Goal: Information Seeking & Learning: Understand process/instructions

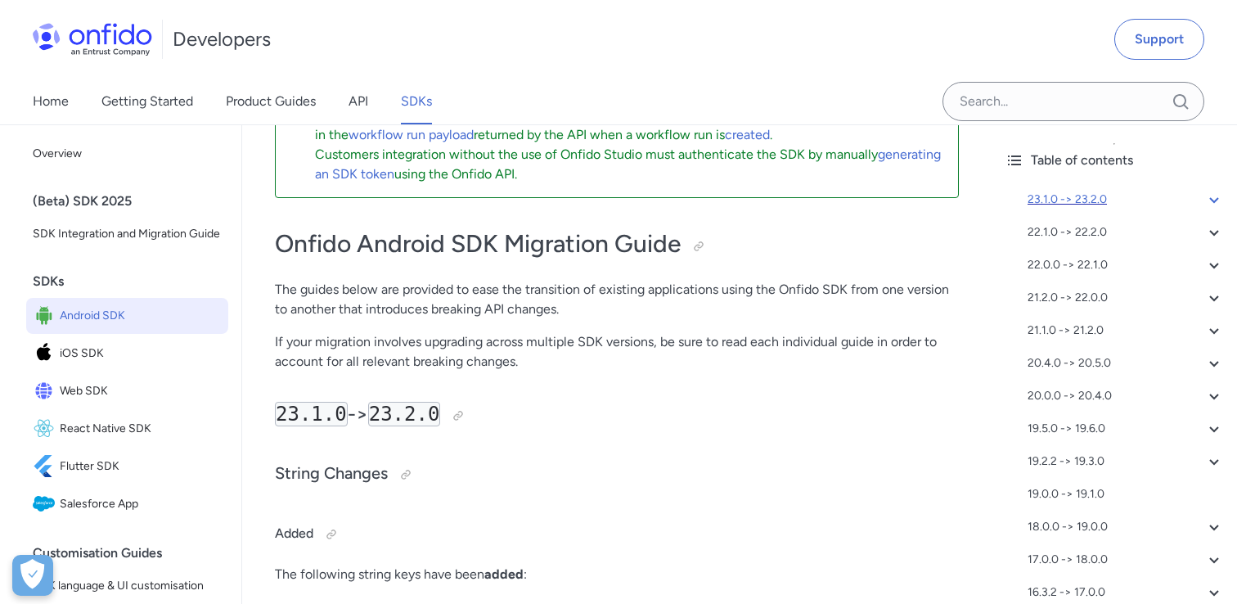
click at [1083, 199] on div "23.1.0 -> 23.2.0" at bounding box center [1126, 200] width 196 height 20
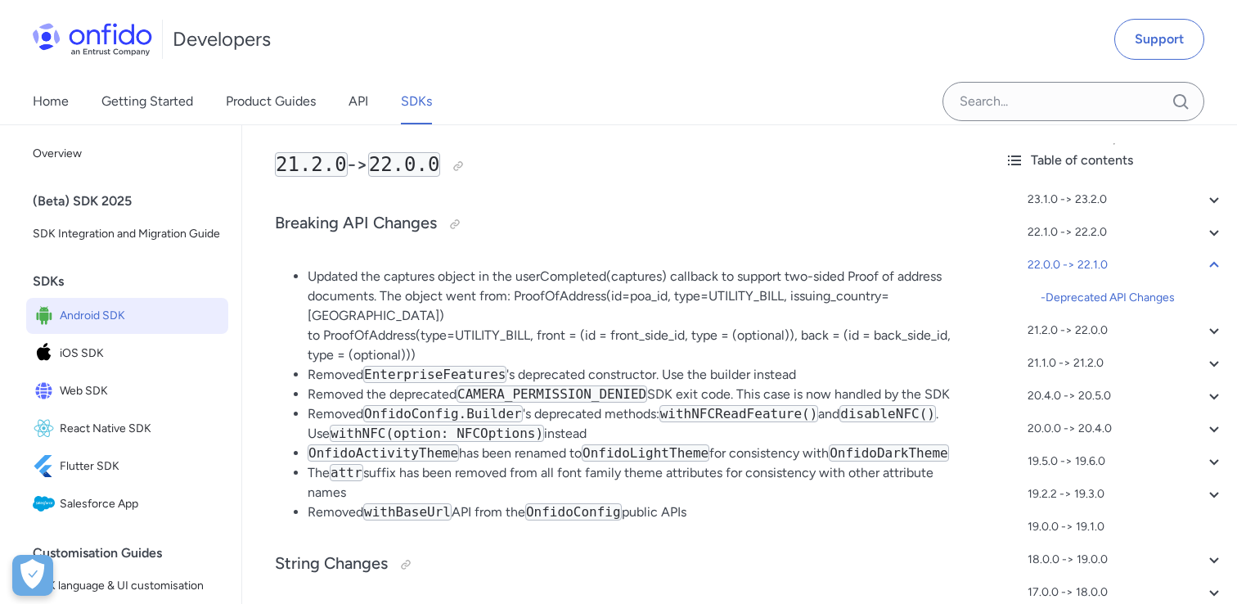
scroll to position [1181, 0]
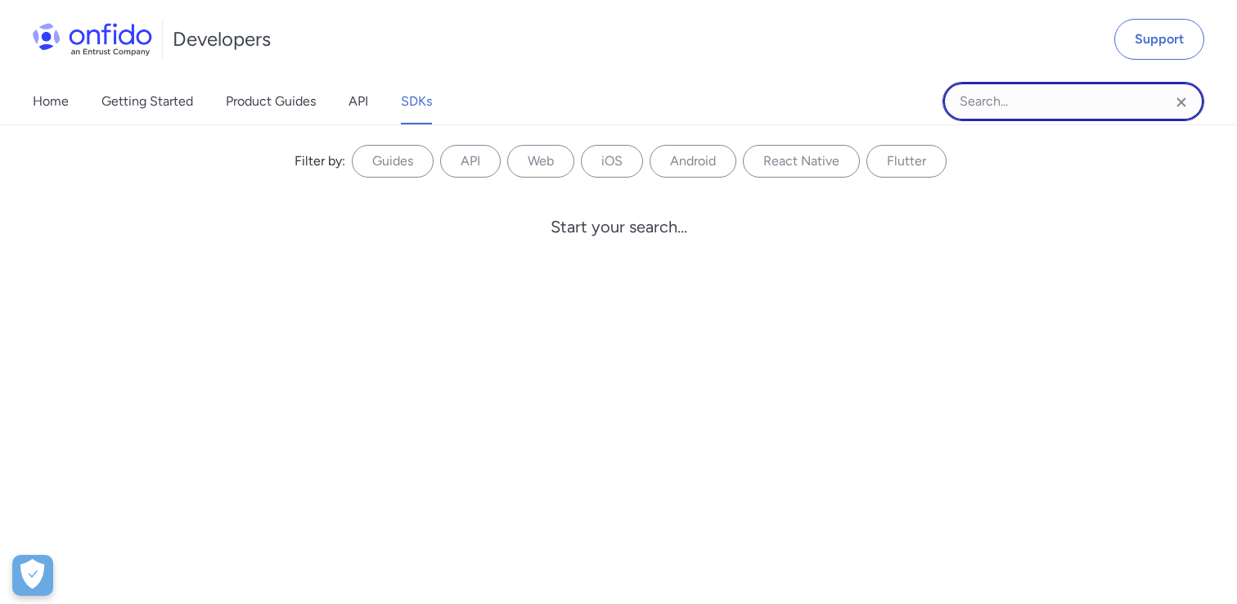
click at [1048, 107] on input "Onfido search input field" at bounding box center [1074, 101] width 262 height 39
paste input "onfido_brand_primary_500"
type input "onfido_brand_primary_500"
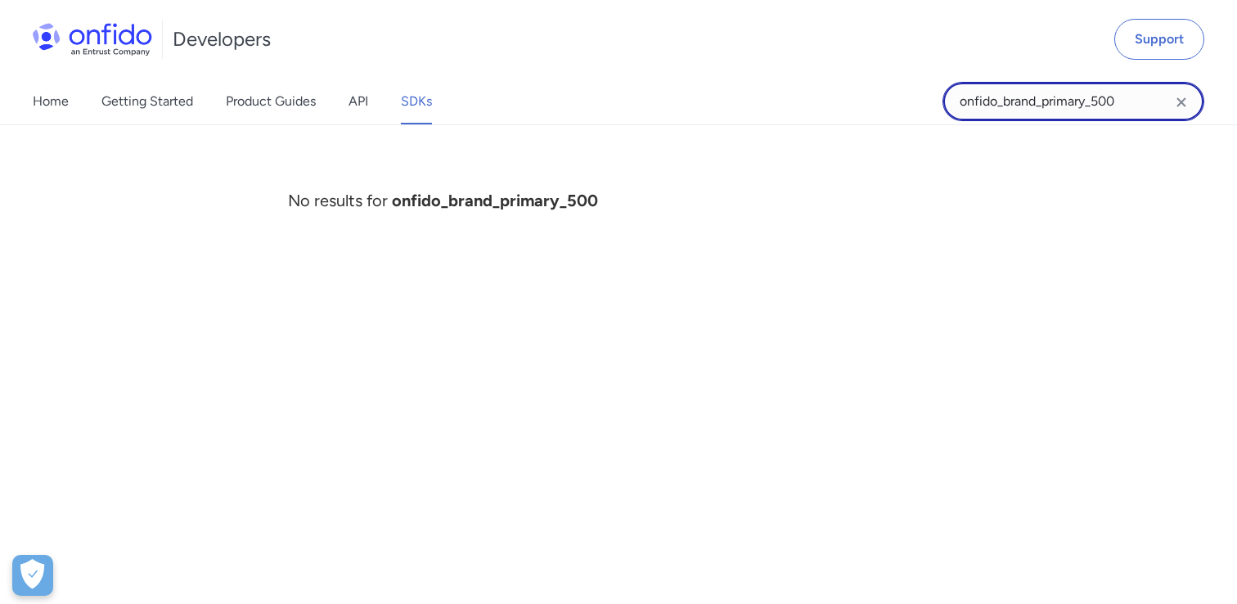
drag, startPoint x: 1143, startPoint y: 95, endPoint x: 957, endPoint y: 90, distance: 186.6
click at [957, 90] on input "onfido_brand_primary_500" at bounding box center [1074, 101] width 262 height 39
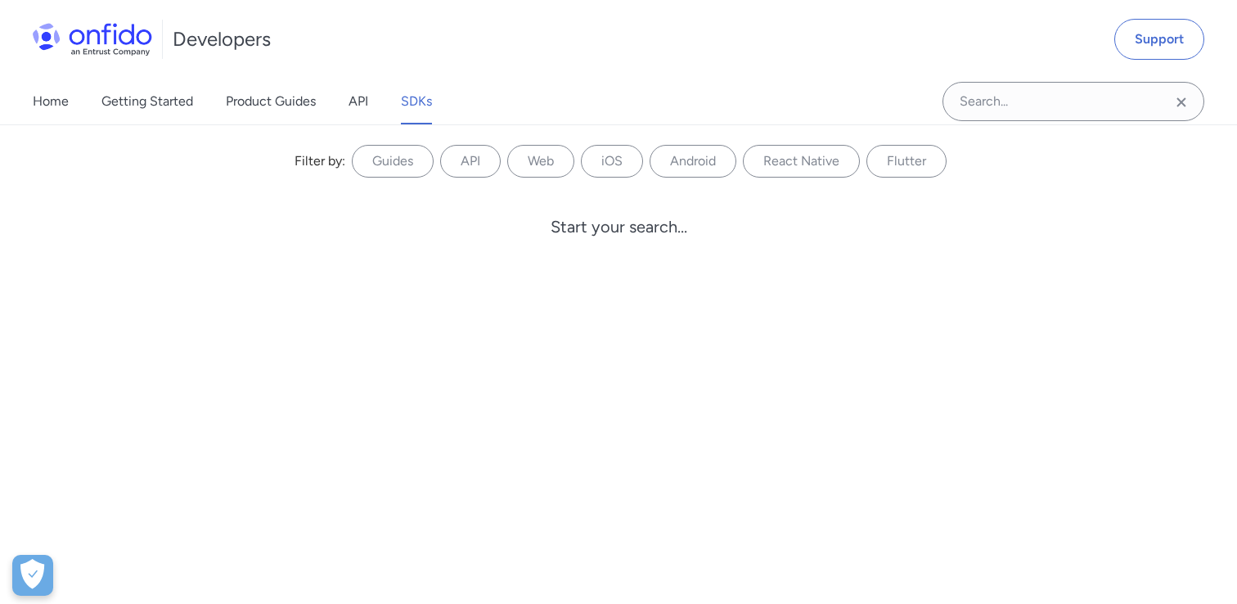
click at [1177, 105] on icon "Clear search field button" at bounding box center [1181, 101] width 9 height 9
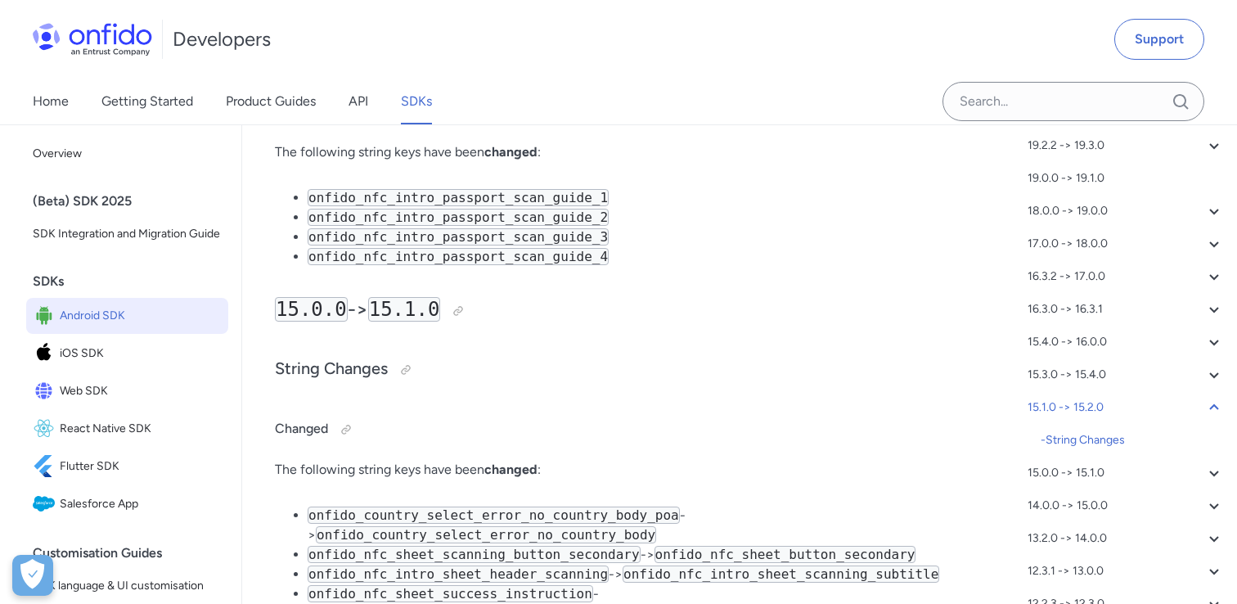
scroll to position [305, 0]
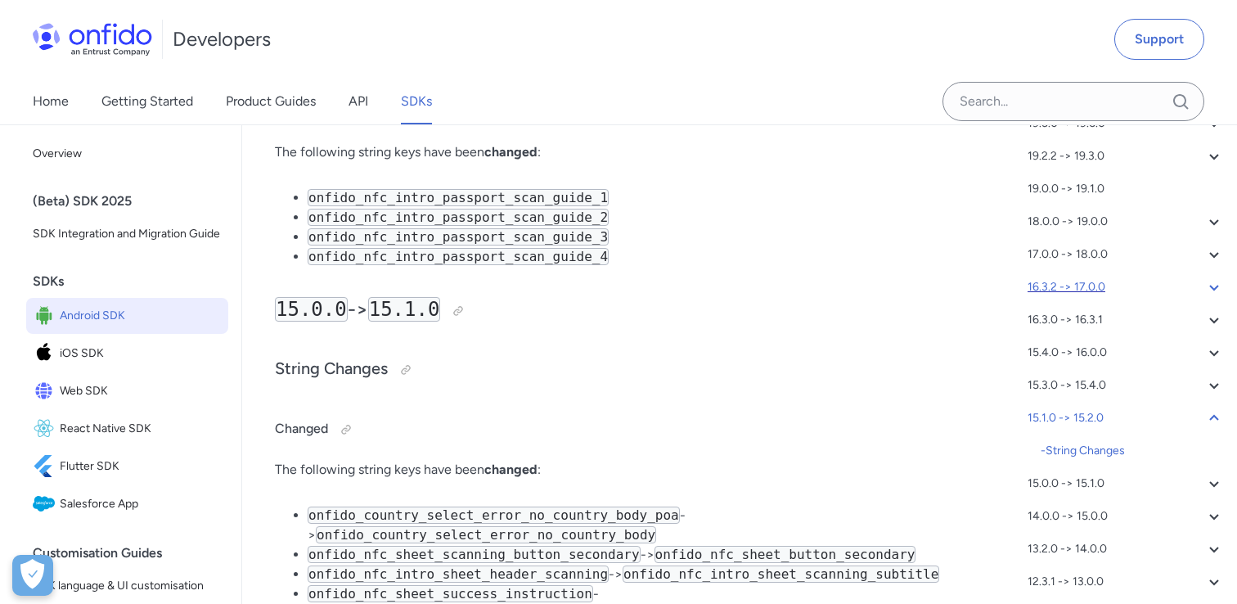
click at [1051, 284] on div "16.3.2 -> 17.0.0" at bounding box center [1126, 287] width 196 height 20
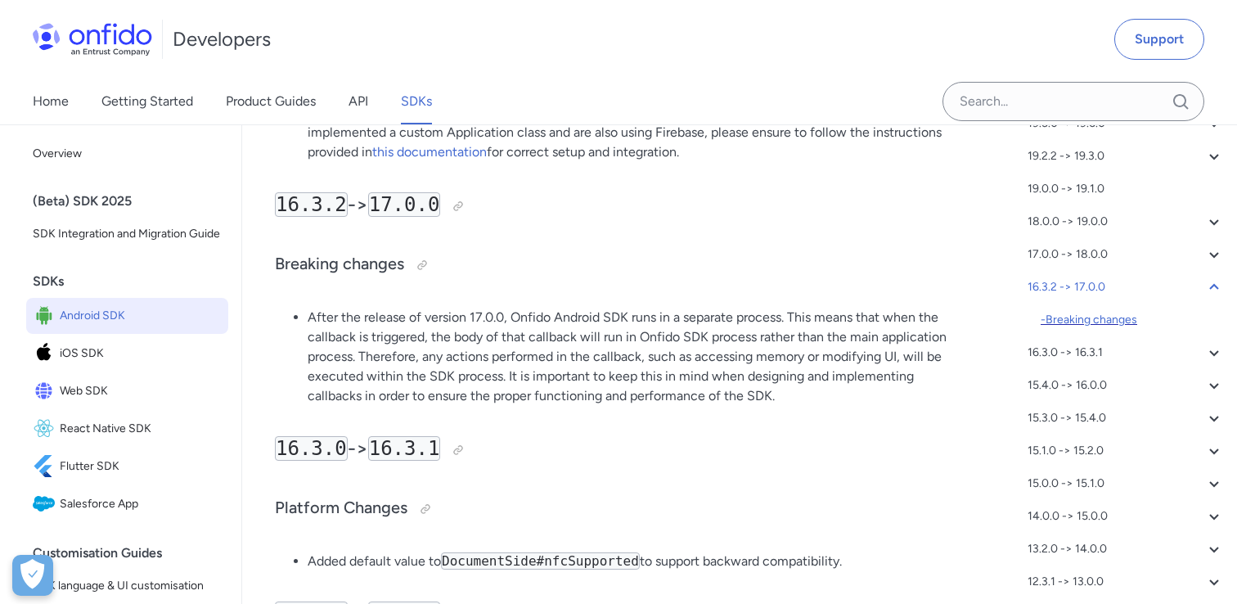
click at [1080, 313] on div "- Breaking changes" at bounding box center [1132, 320] width 183 height 20
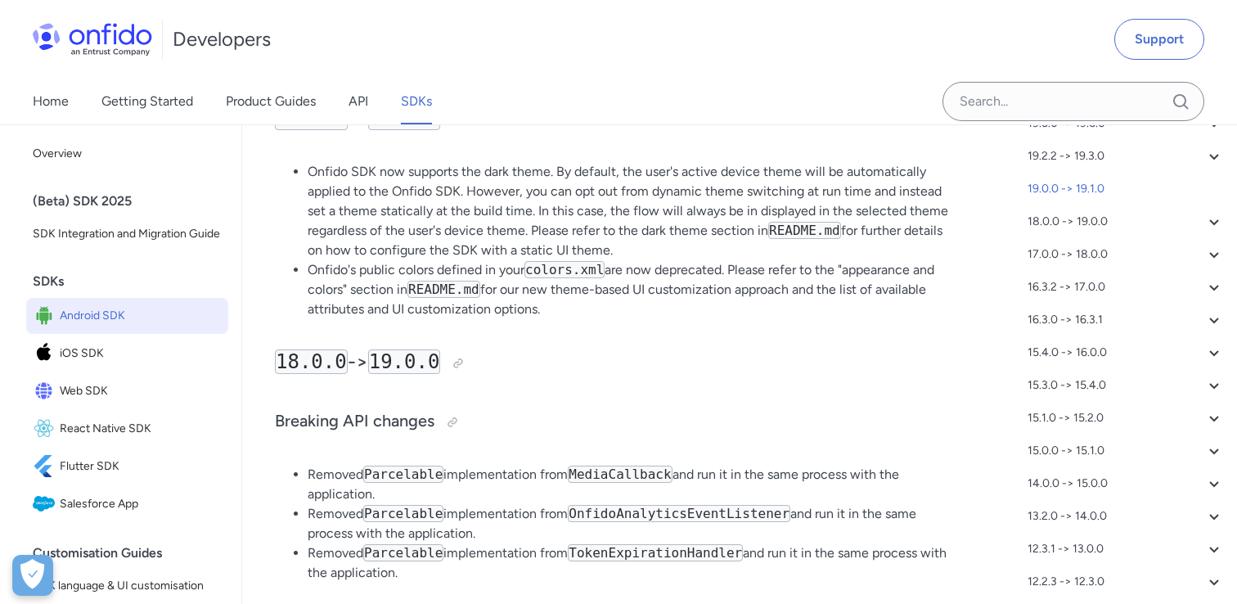
scroll to position [5185, 0]
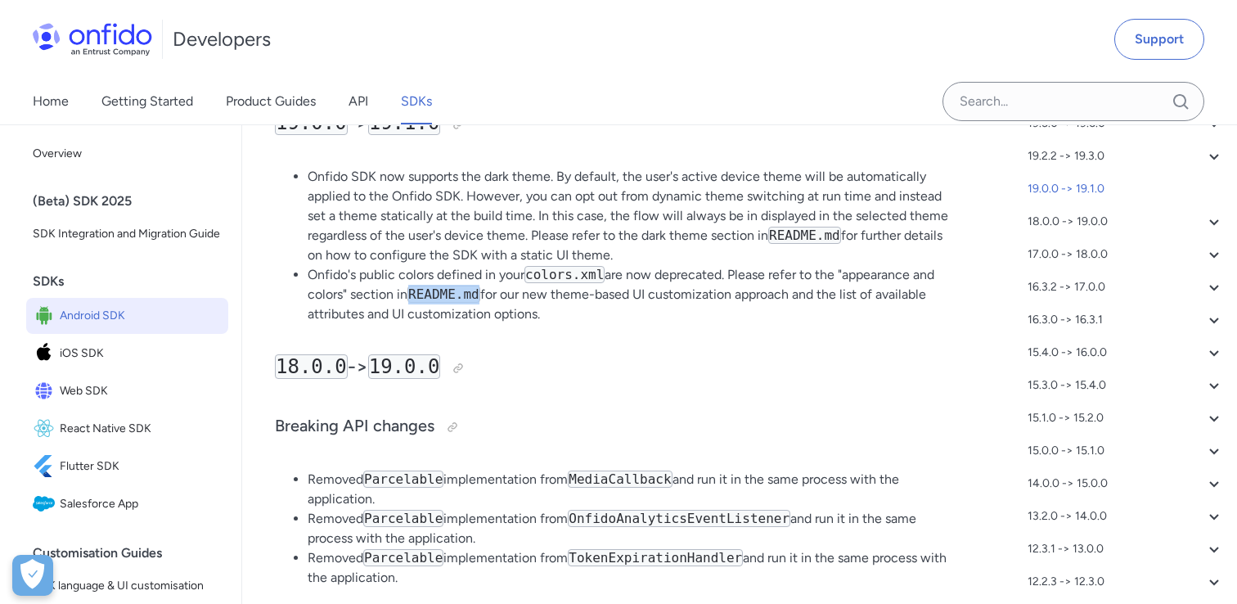
drag, startPoint x: 479, startPoint y: 278, endPoint x: 413, endPoint y: 277, distance: 66.3
click at [413, 286] on code "README.md" at bounding box center [443, 294] width 73 height 17
copy code "README.md"
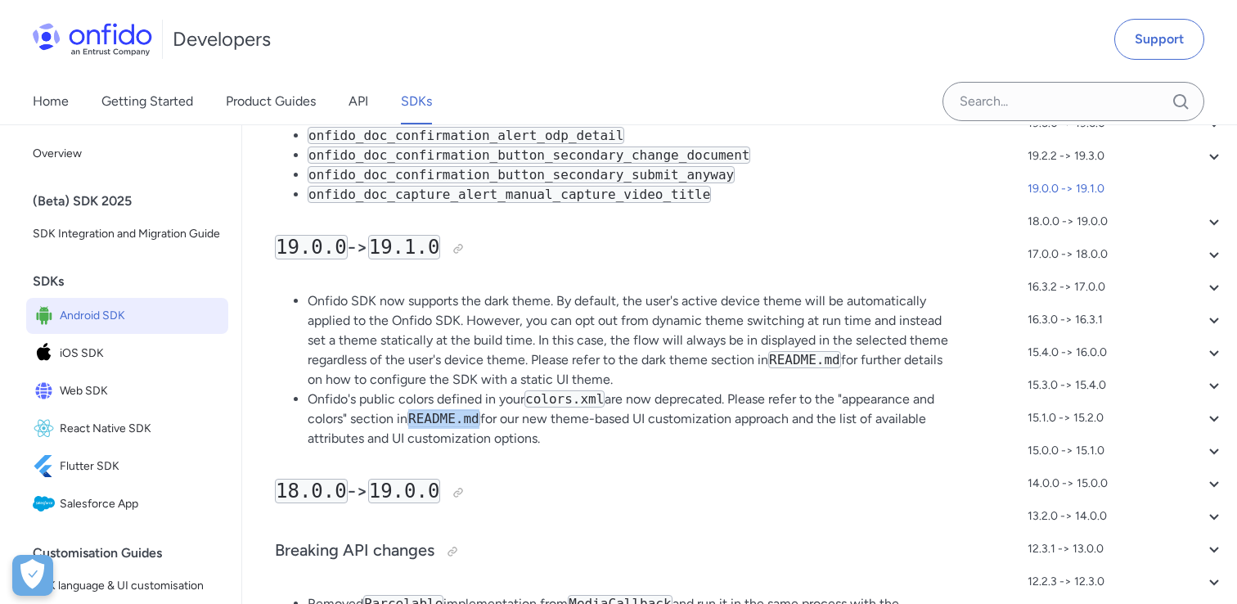
scroll to position [5060, 0]
drag, startPoint x: 852, startPoint y: 387, endPoint x: 344, endPoint y: 402, distance: 508.4
click at [344, 402] on li "Onfido's public colors defined in your colors.xml are now deprecated. Please re…" at bounding box center [633, 419] width 651 height 59
copy li "appearance and colors"
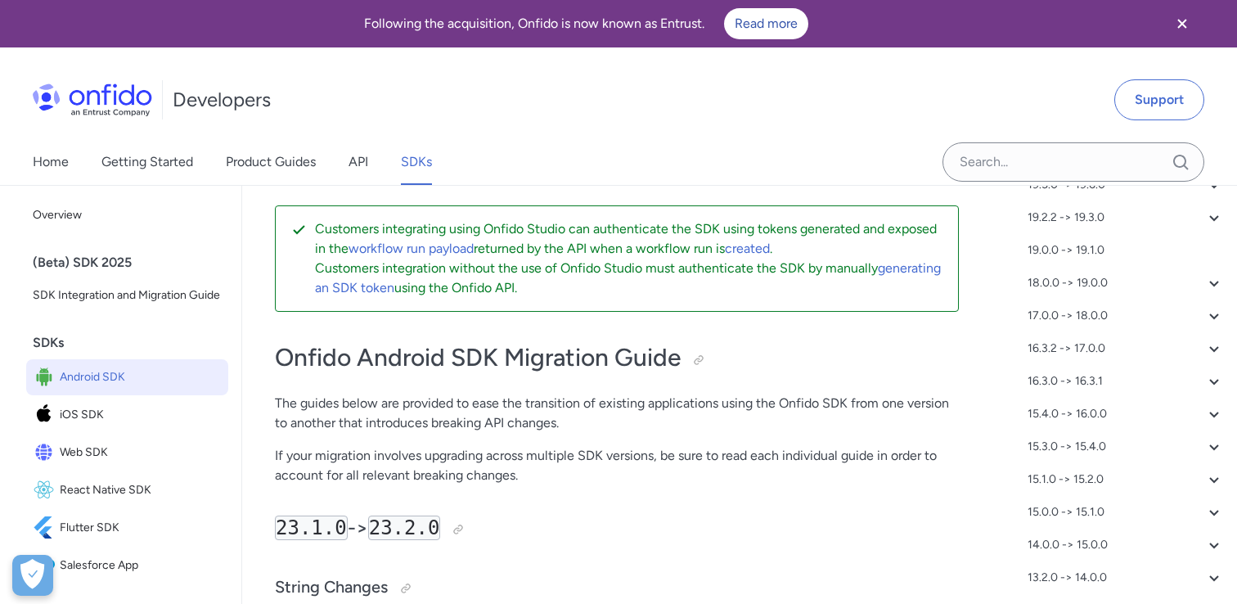
scroll to position [305, 0]
click at [354, 154] on link "API" at bounding box center [359, 162] width 20 height 46
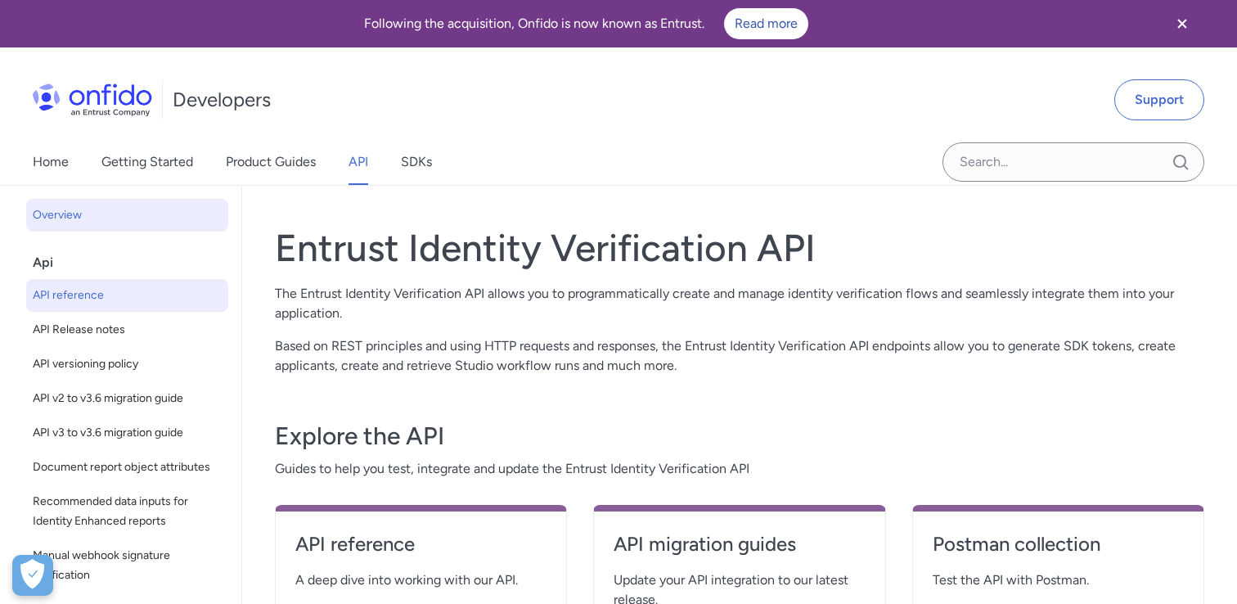
click at [95, 291] on span "API reference" at bounding box center [127, 296] width 189 height 20
select select "http"
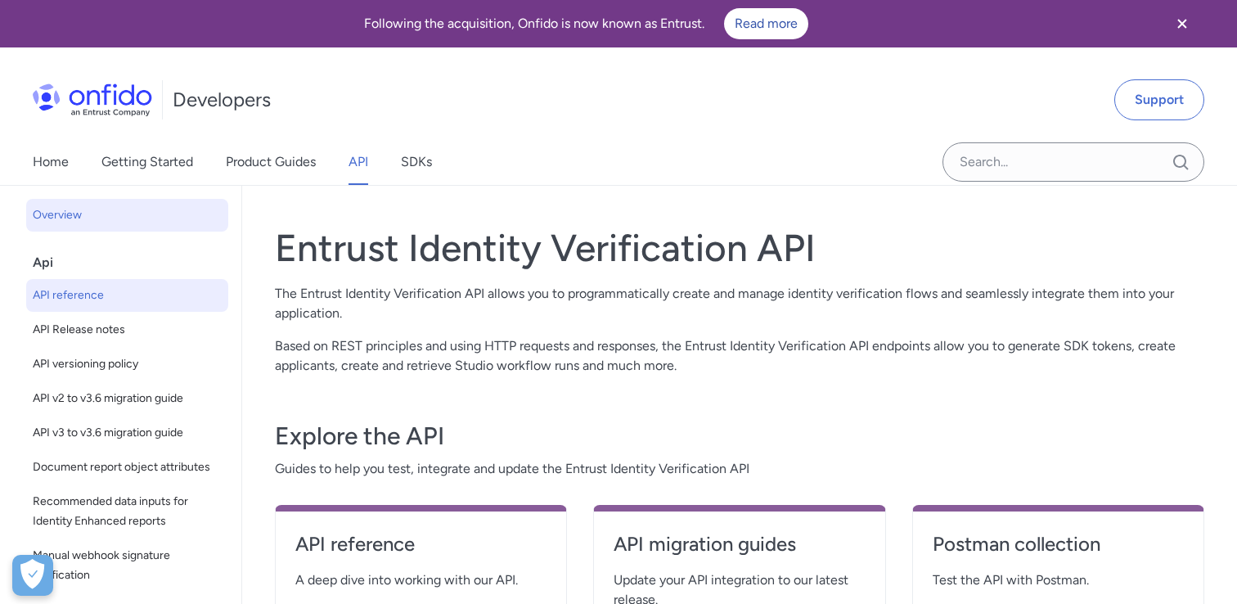
select select "http"
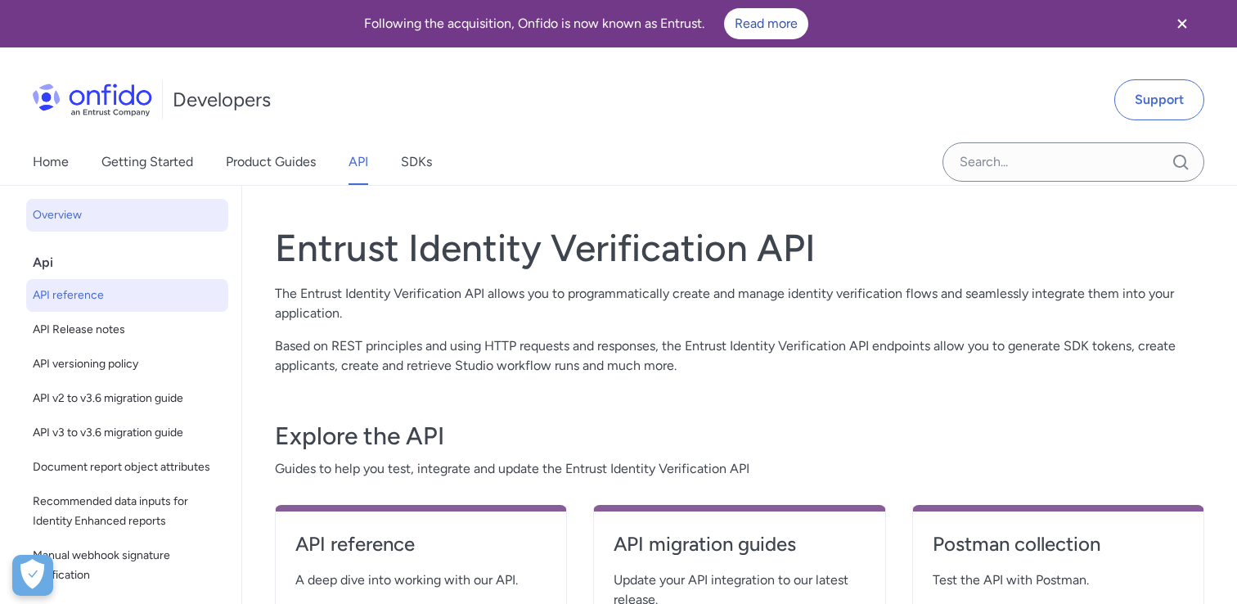
select select "http"
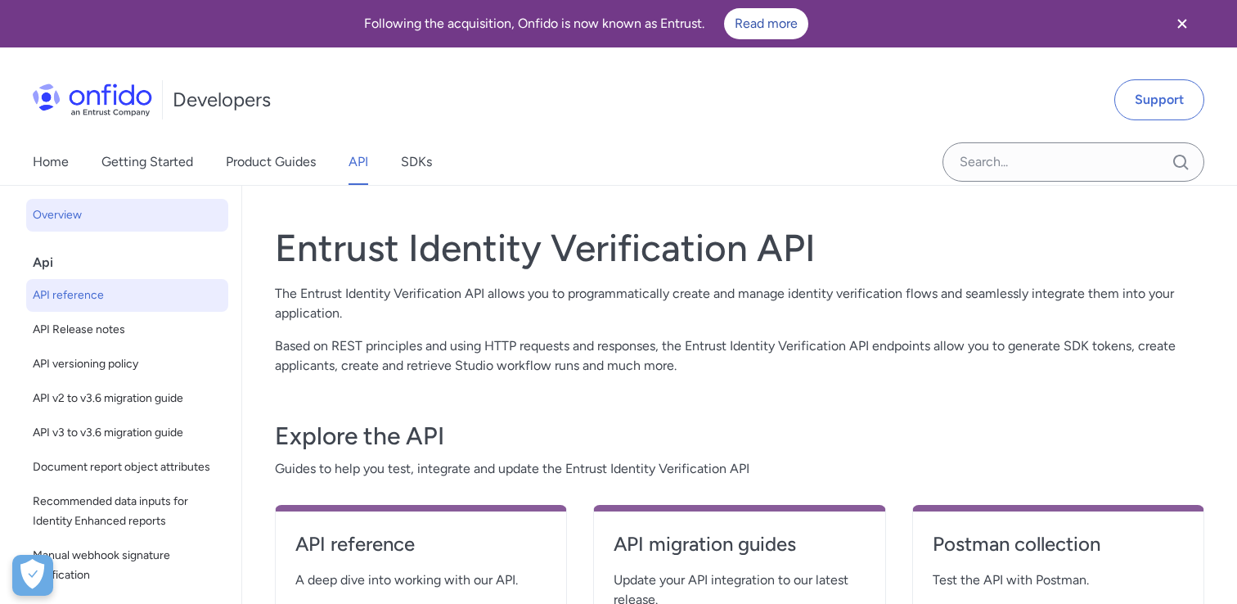
select select "http"
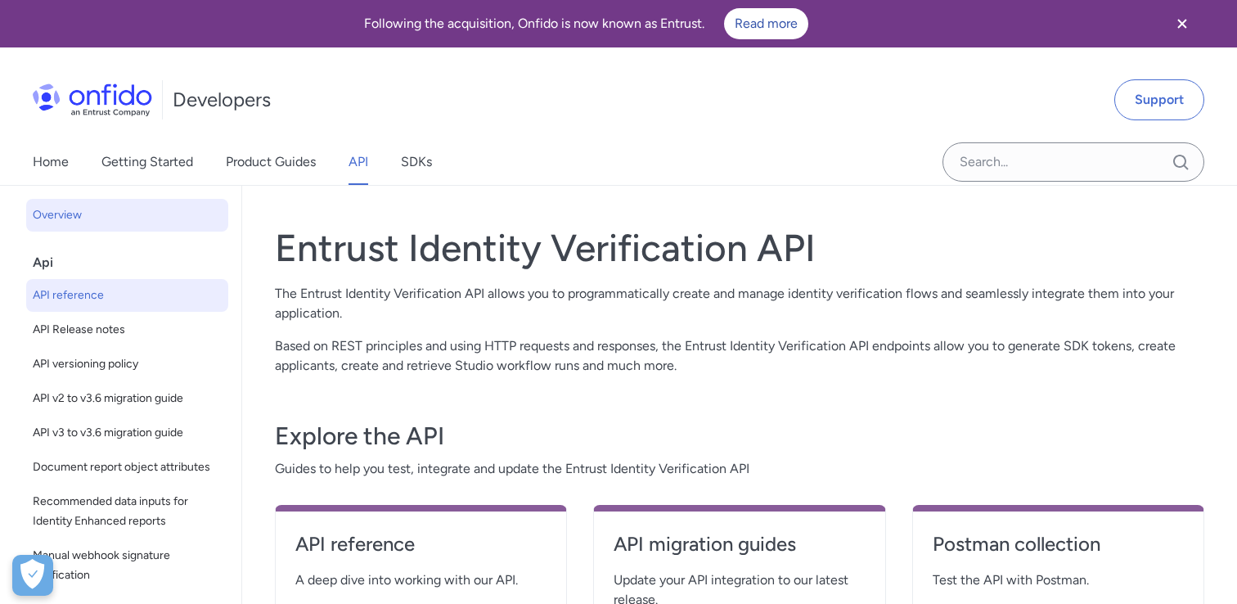
select select "http"
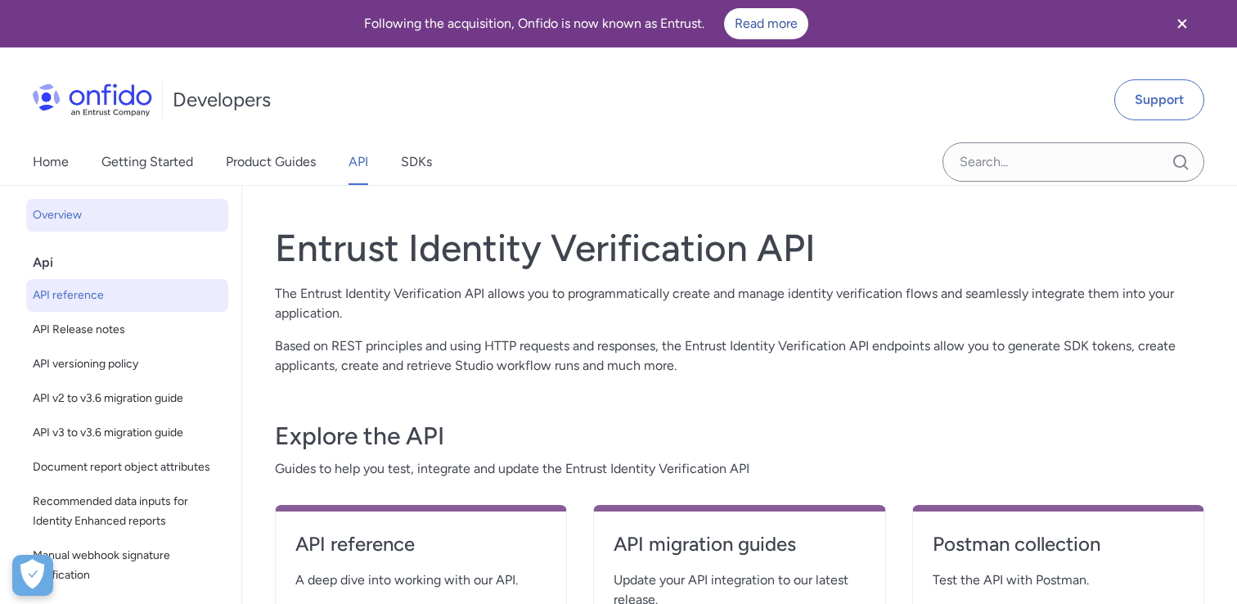
select select "http"
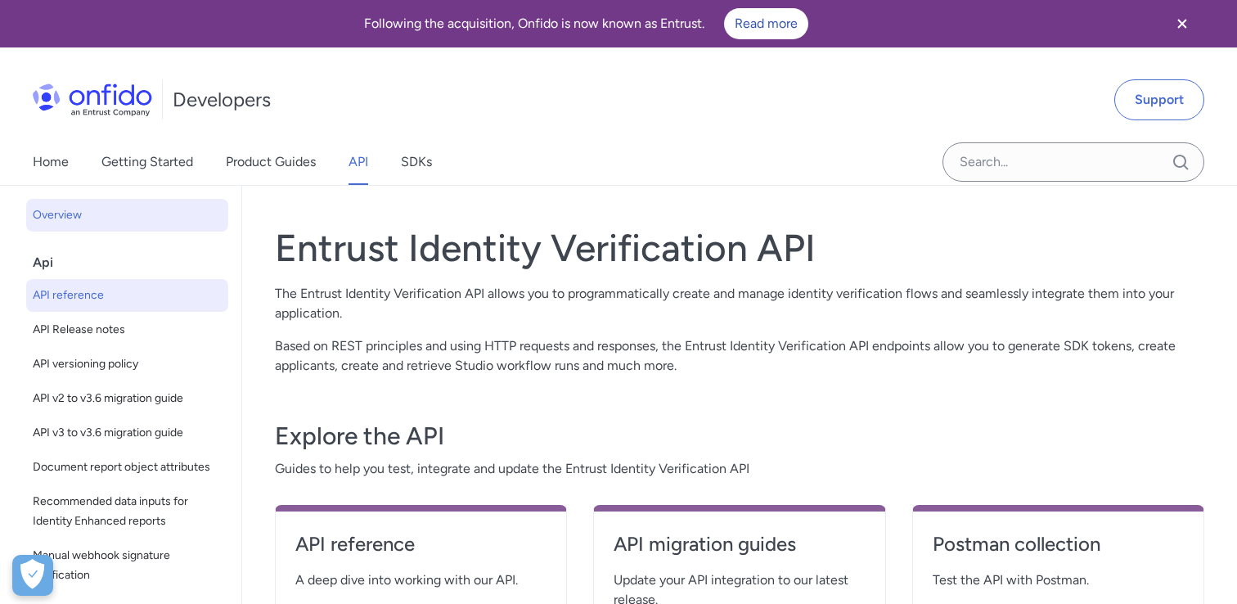
select select "http"
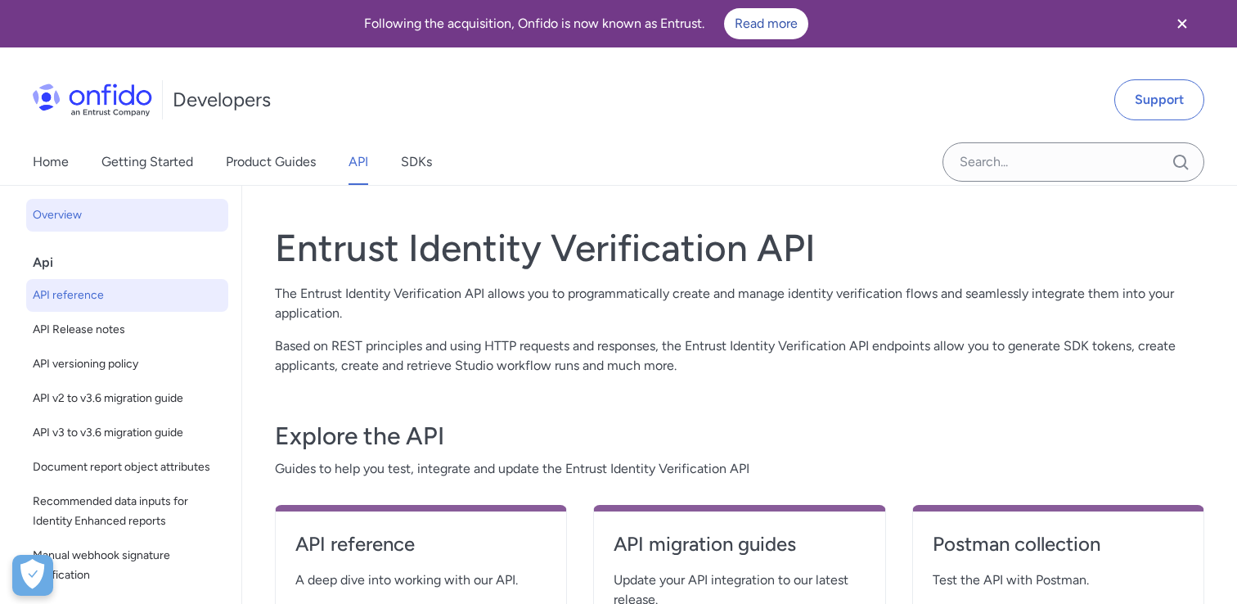
select select "http"
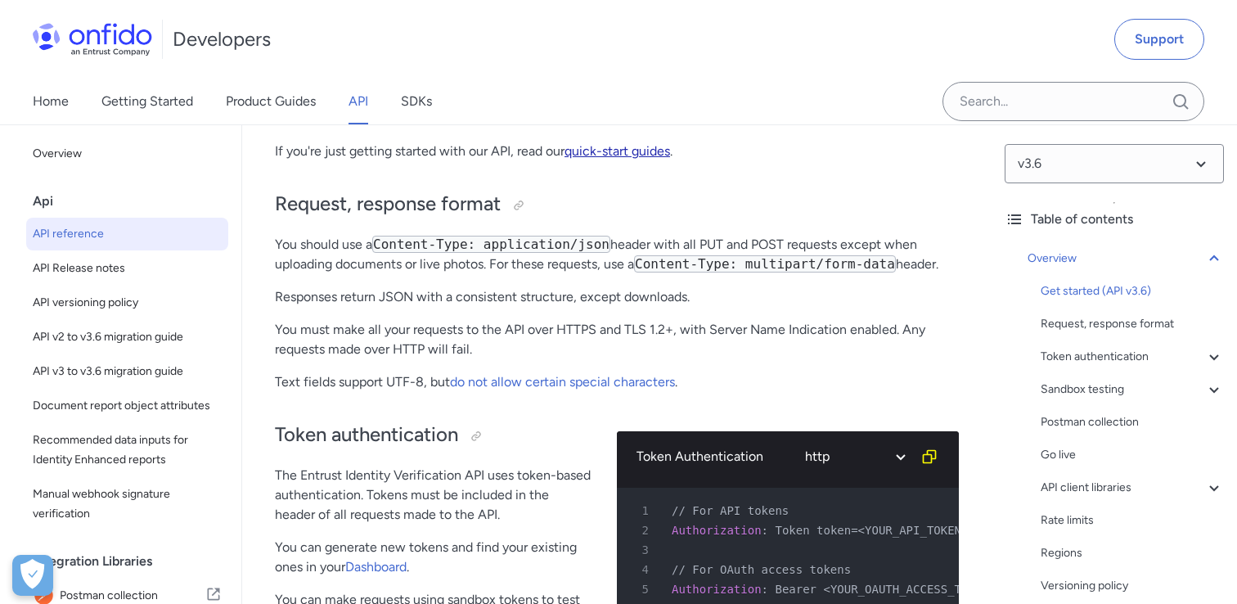
scroll to position [385, 0]
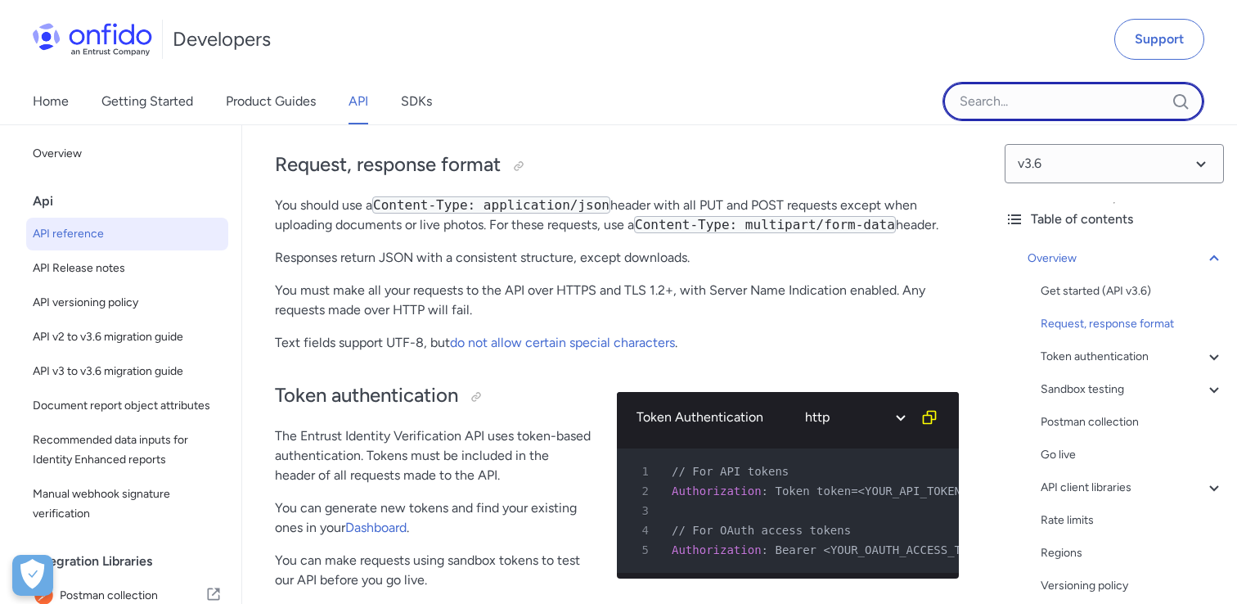
click at [992, 92] on input "Onfido search input field" at bounding box center [1074, 101] width 262 height 39
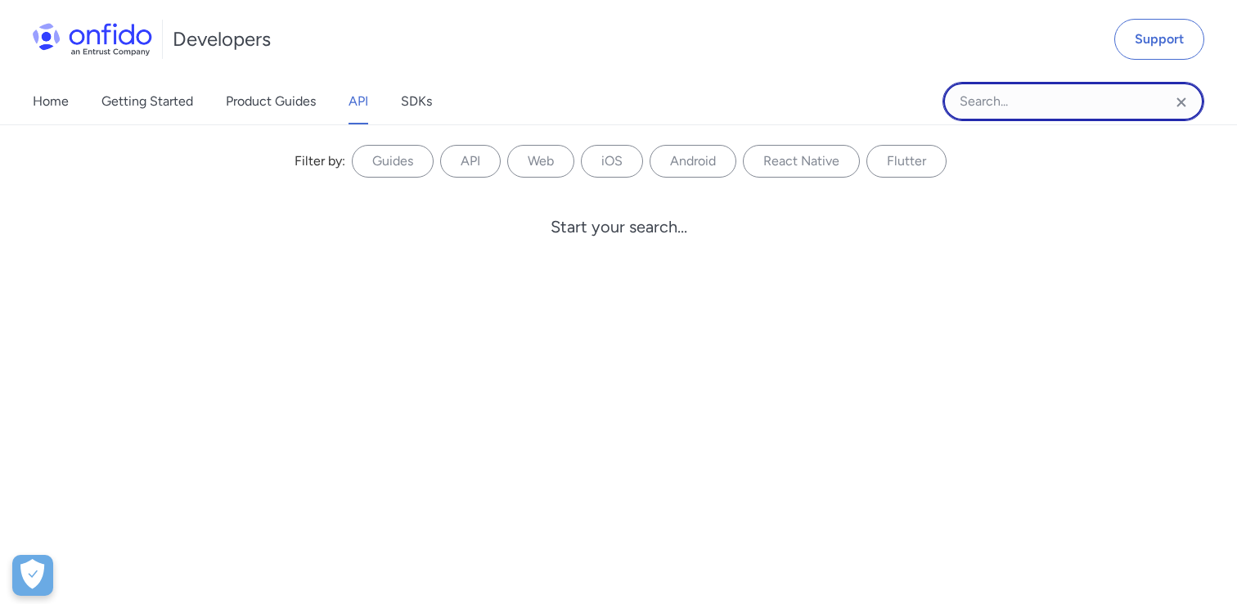
paste input "appearance and colors"
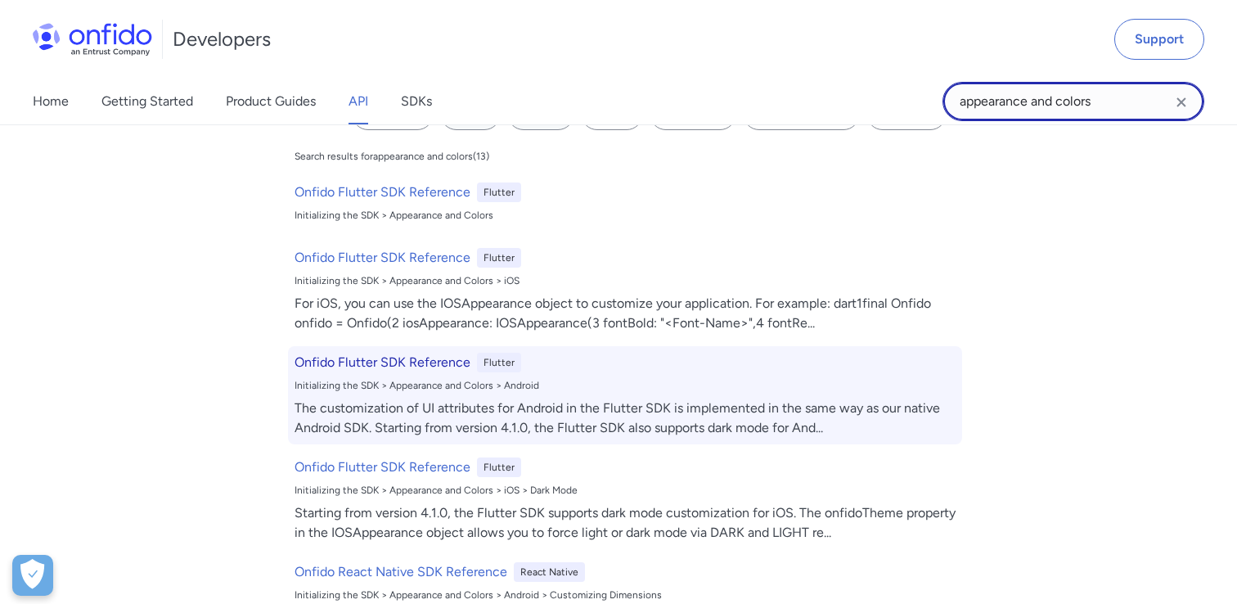
scroll to position [0, 0]
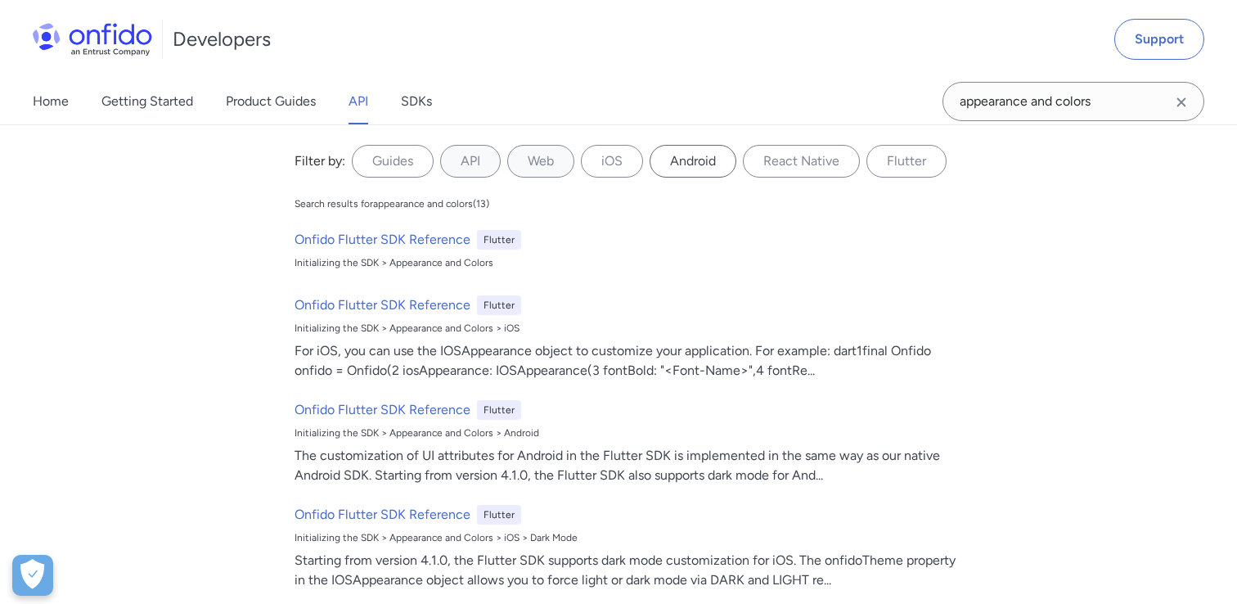
click at [697, 155] on label "Android" at bounding box center [693, 161] width 87 height 33
click at [0, 0] on input "Android" at bounding box center [0, 0] width 0 height 0
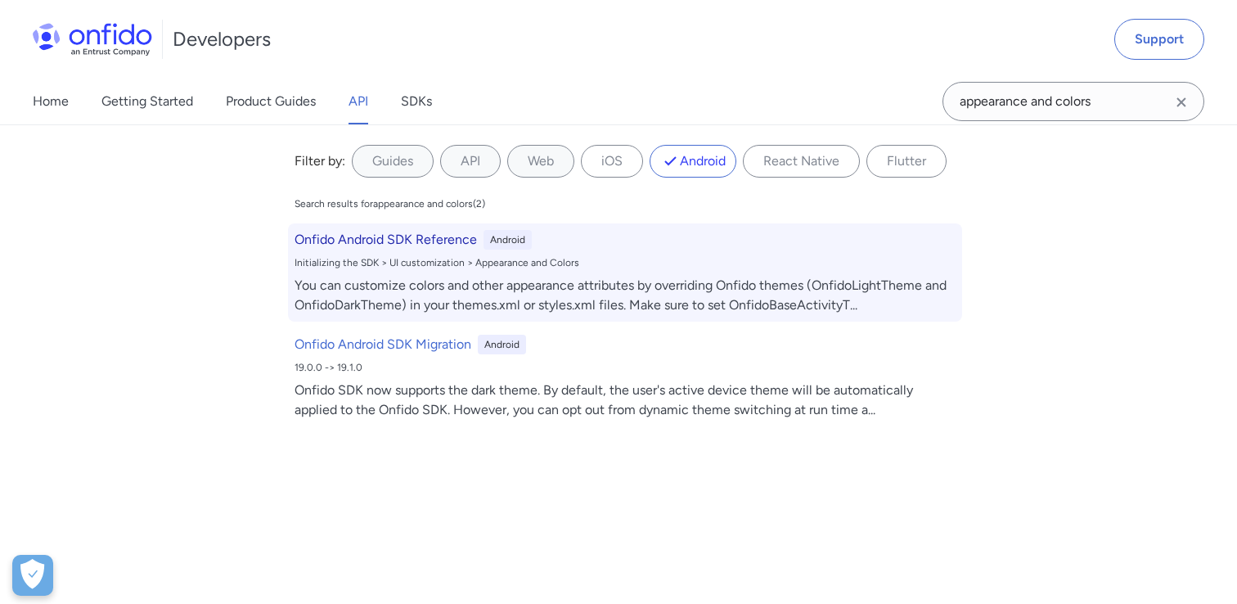
click at [415, 235] on h6 "Onfido Android SDK Reference" at bounding box center [386, 240] width 182 height 20
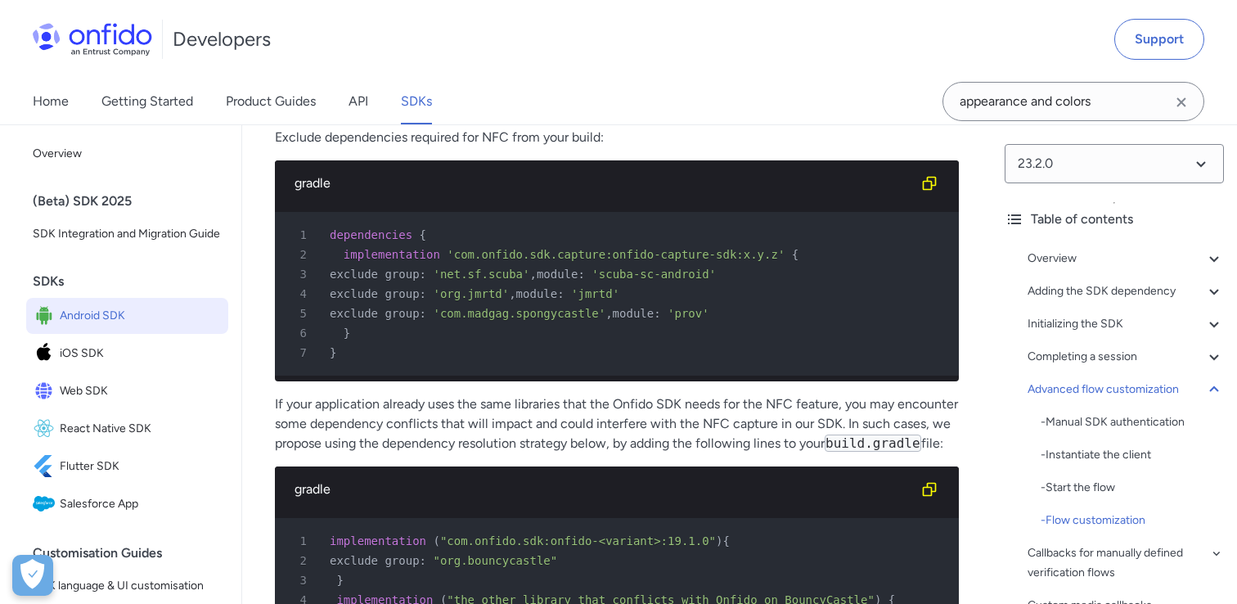
scroll to position [25607, 0]
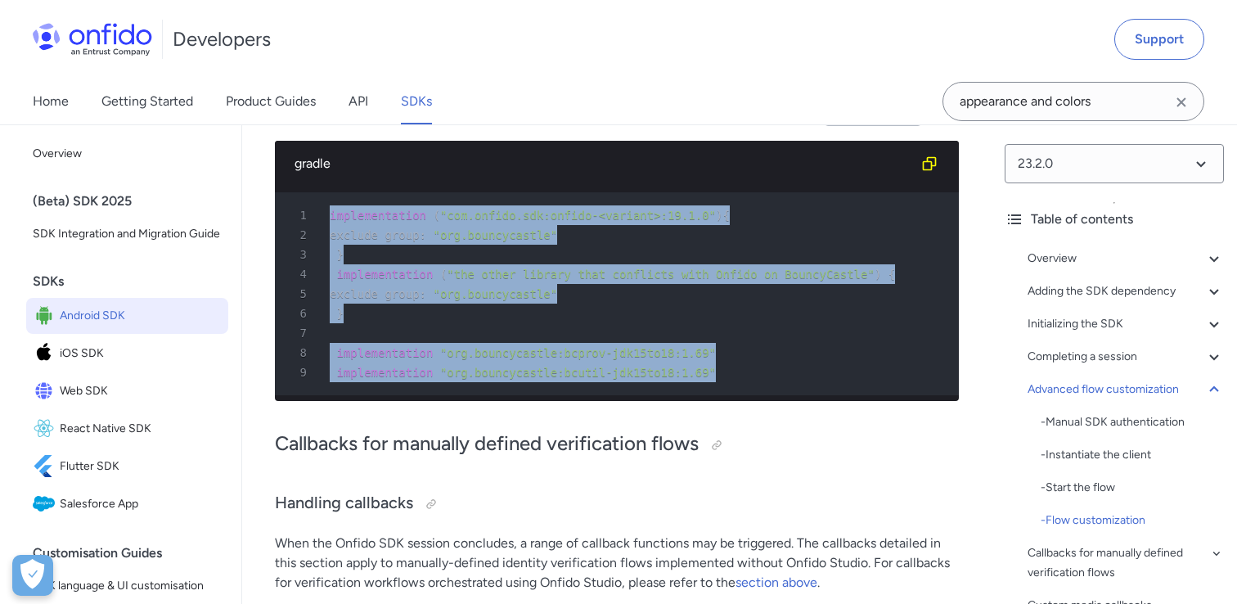
drag, startPoint x: 741, startPoint y: 507, endPoint x: 326, endPoint y: 355, distance: 441.1
click at [326, 355] on pre "1 implementation ( "com.onfido.sdk:onfido-<variant>:19.1.0" ) { 2 exclude group…" at bounding box center [617, 293] width 684 height 203
copy pre "implementation ( "com.onfido.sdk:onfido-<variant>:19.1.0" ) { 2 exclude group :…"
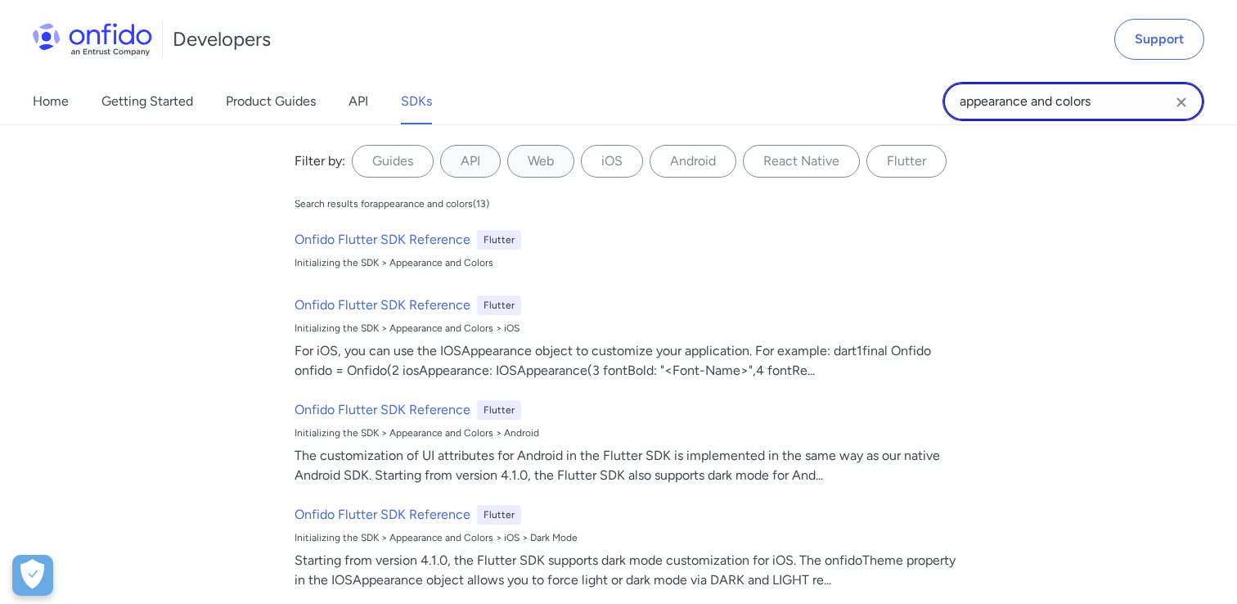
click at [1107, 102] on input "appearance and colors" at bounding box center [1074, 101] width 262 height 39
drag, startPoint x: 1107, startPoint y: 101, endPoint x: 881, endPoint y: 79, distance: 226.9
click at [881, 79] on div "Home Getting Started Product Guides API SDKs appearance and colors appearance a…" at bounding box center [618, 102] width 1237 height 46
type input "gradle"
